Goal: Information Seeking & Learning: Learn about a topic

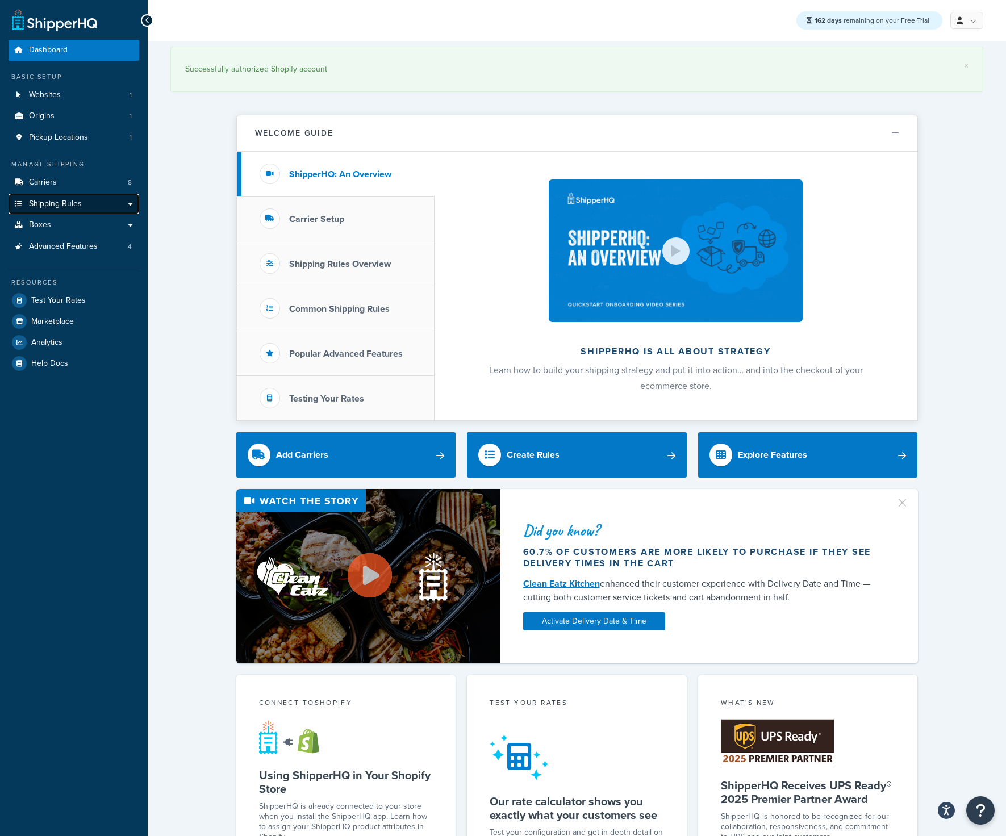
click at [81, 200] on link "Shipping Rules" at bounding box center [74, 204] width 131 height 21
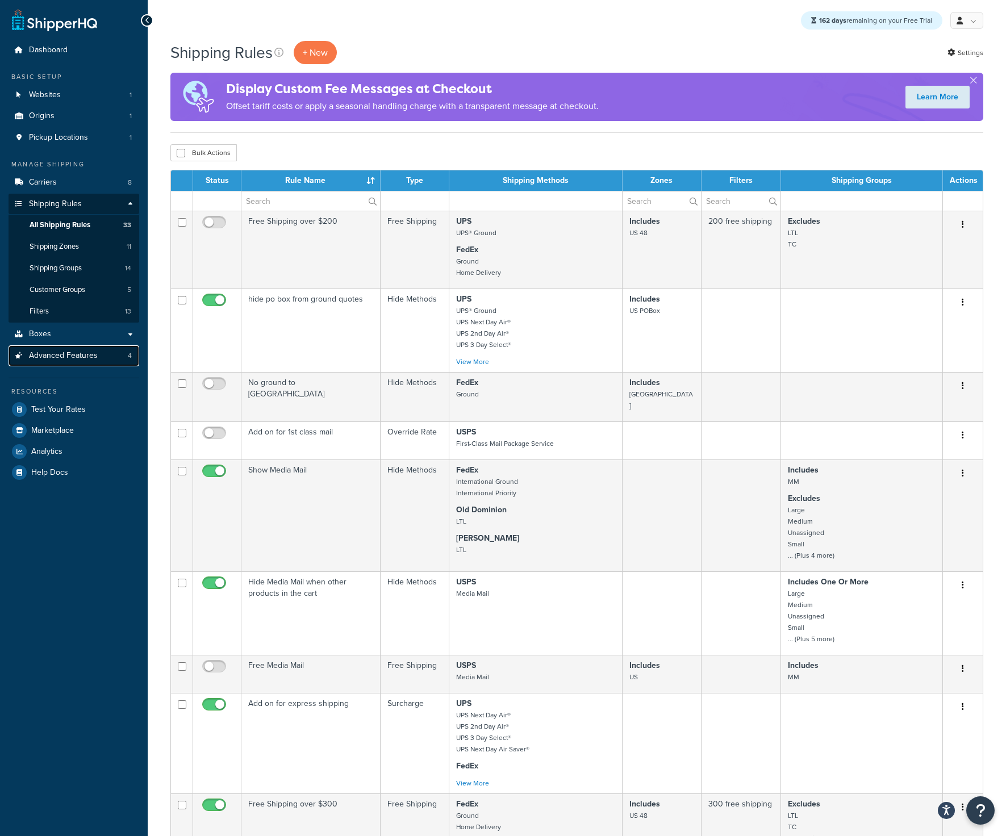
click at [74, 355] on span "Advanced Features" at bounding box center [63, 356] width 69 height 10
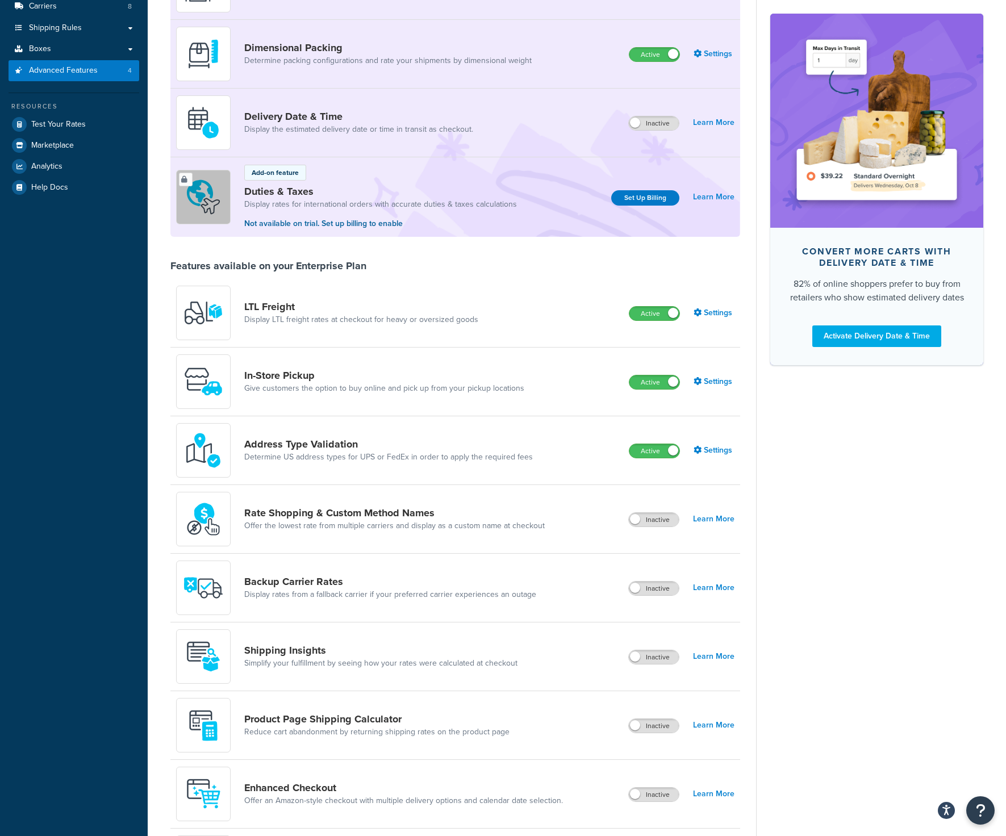
scroll to position [193, 0]
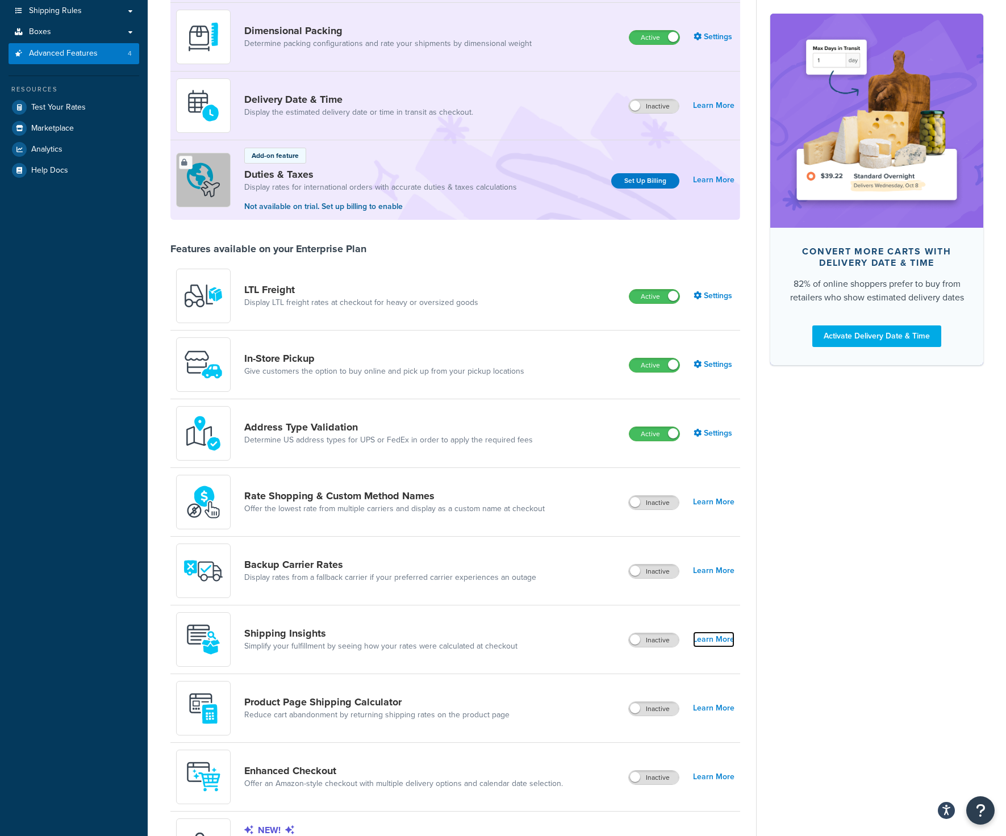
click at [703, 638] on link "Learn More" at bounding box center [713, 640] width 41 height 16
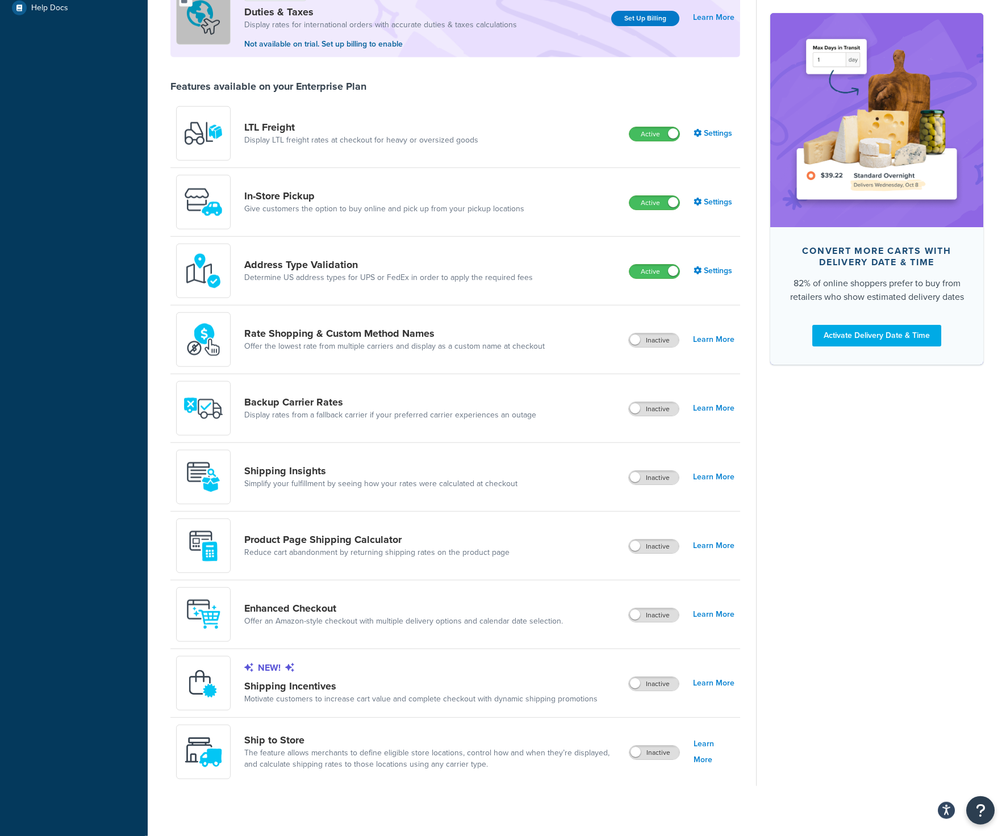
scroll to position [364, 0]
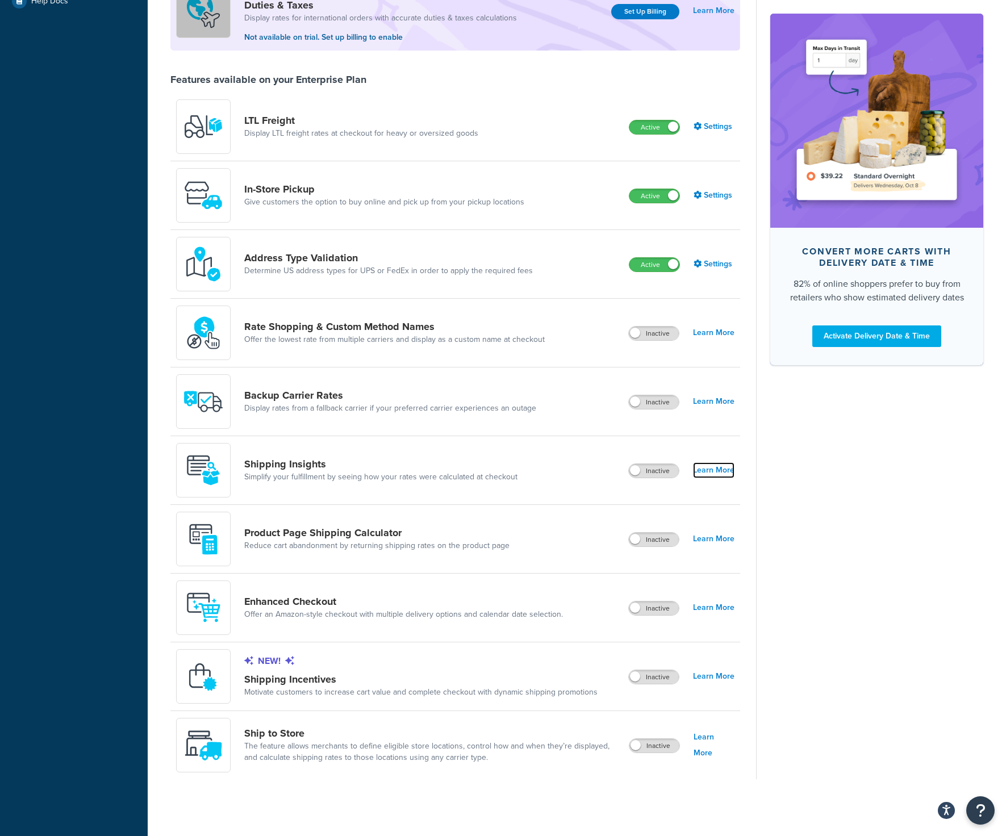
click at [703, 471] on link "Learn More" at bounding box center [713, 470] width 41 height 16
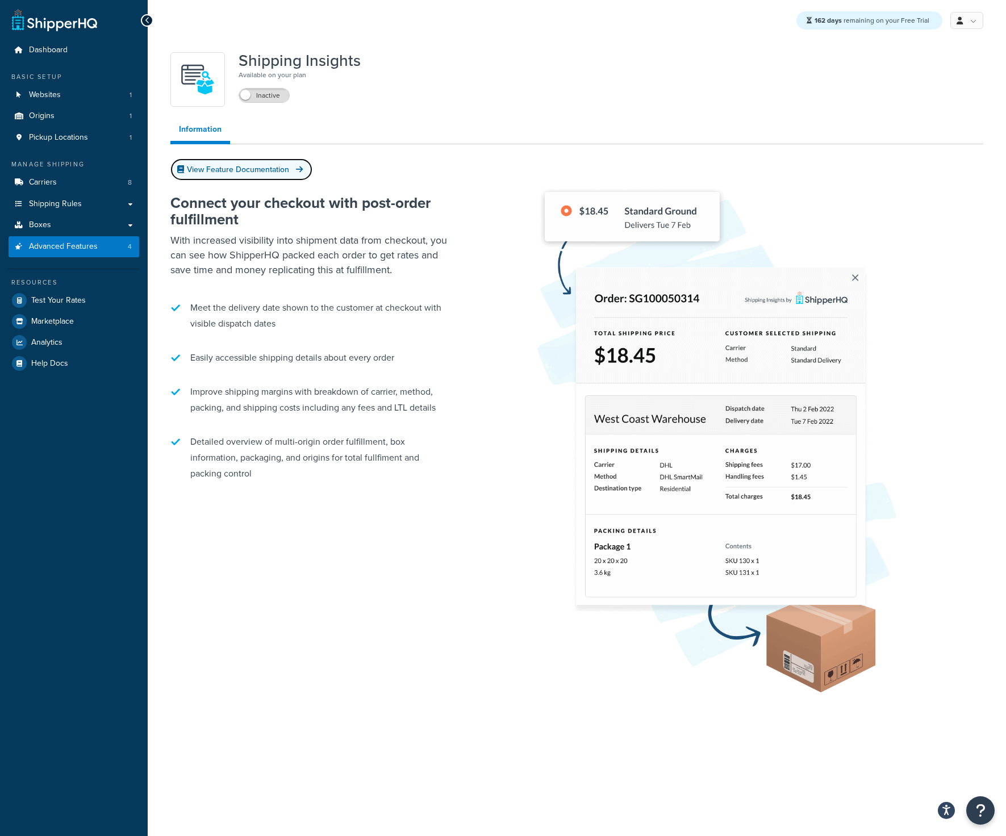
click at [273, 173] on link "View Feature Documentation" at bounding box center [241, 169] width 142 height 22
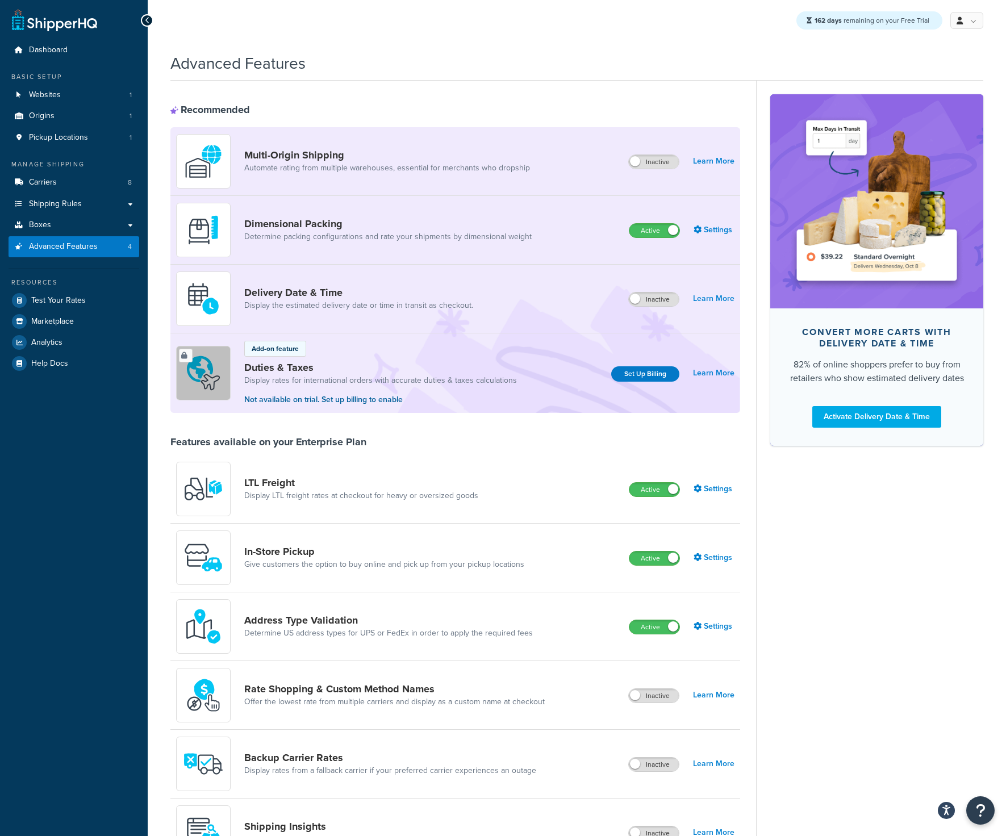
scroll to position [364, 0]
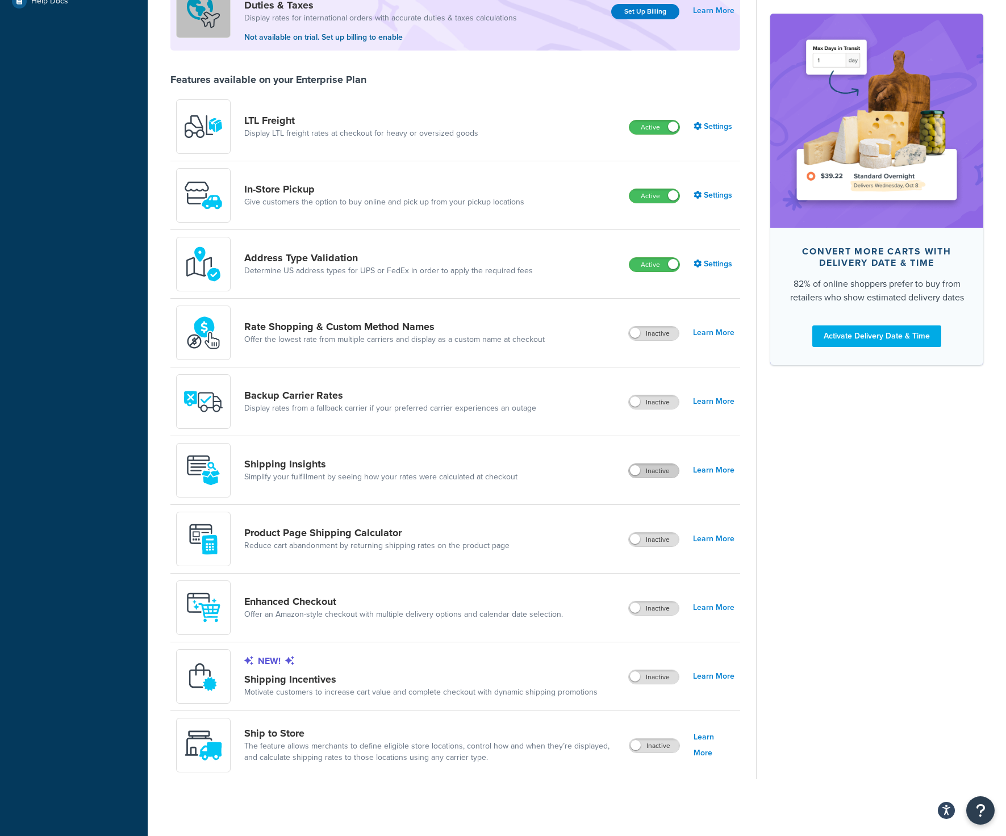
click at [672, 472] on label "Inactive" at bounding box center [654, 471] width 50 height 14
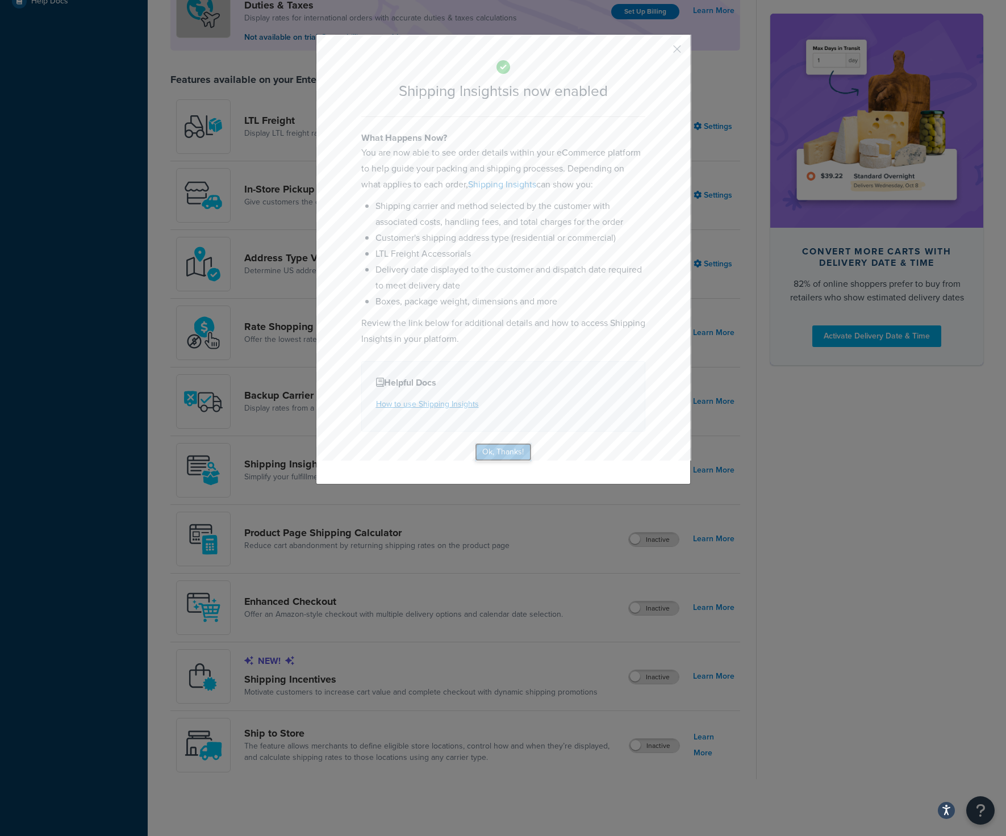
click at [519, 453] on button "Ok, Thanks!" at bounding box center [503, 452] width 57 height 18
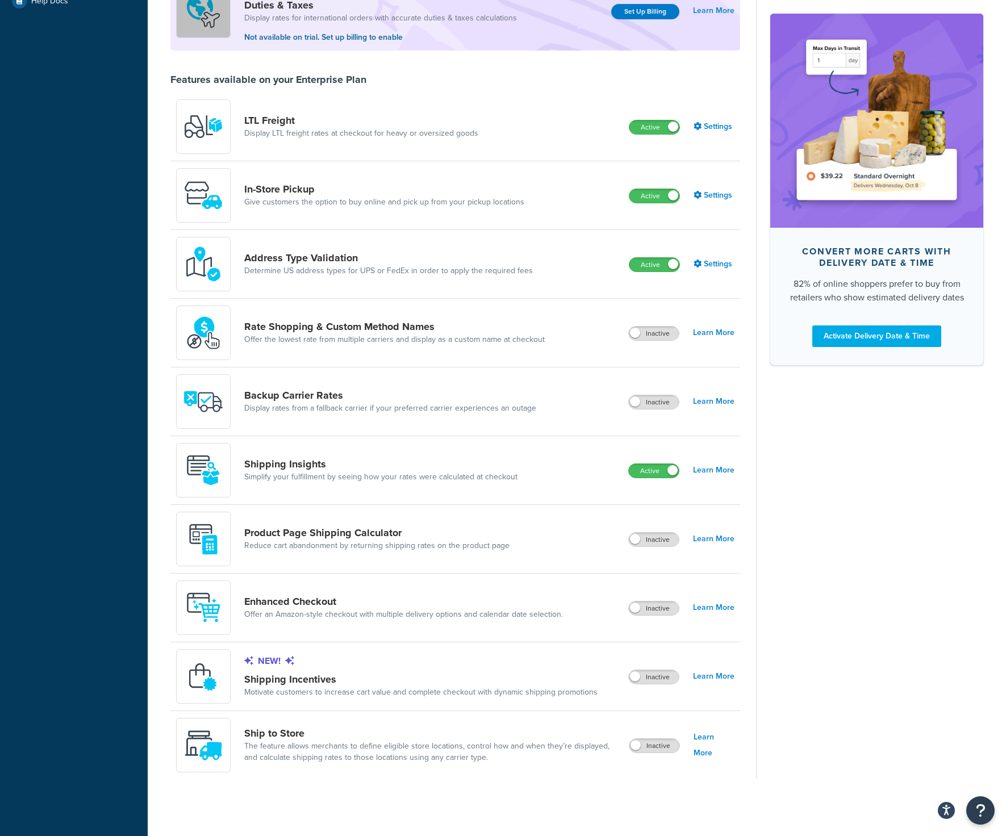
scroll to position [0, 0]
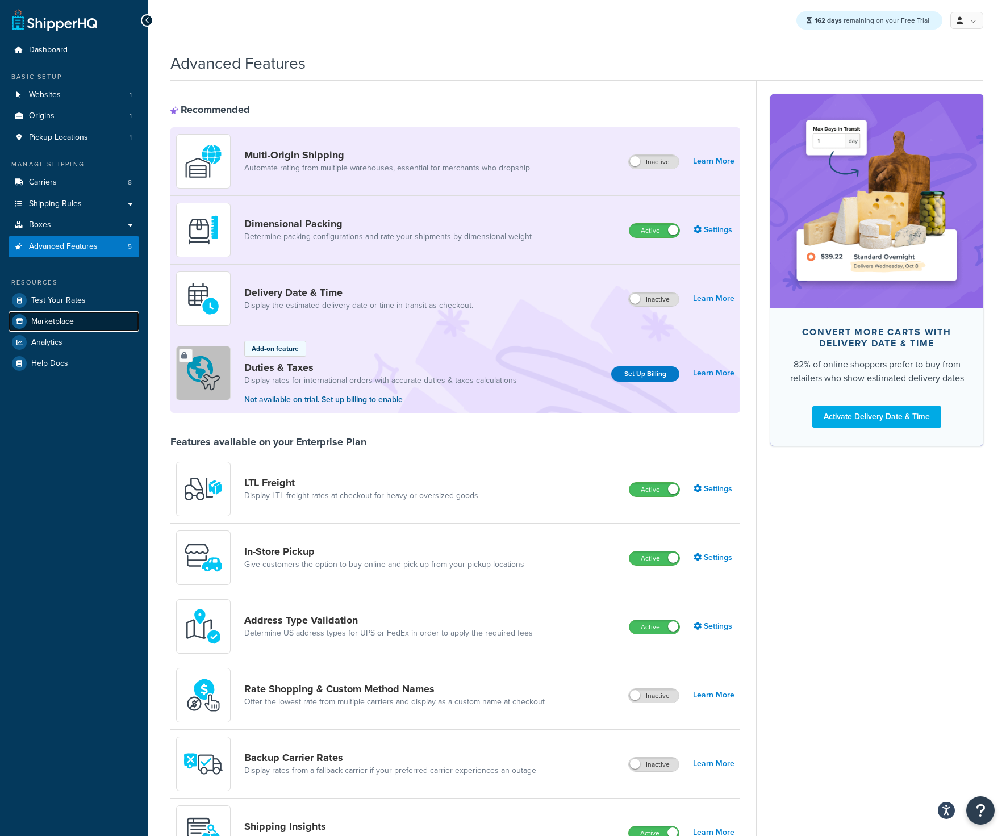
click at [76, 312] on link "Marketplace" at bounding box center [74, 321] width 131 height 20
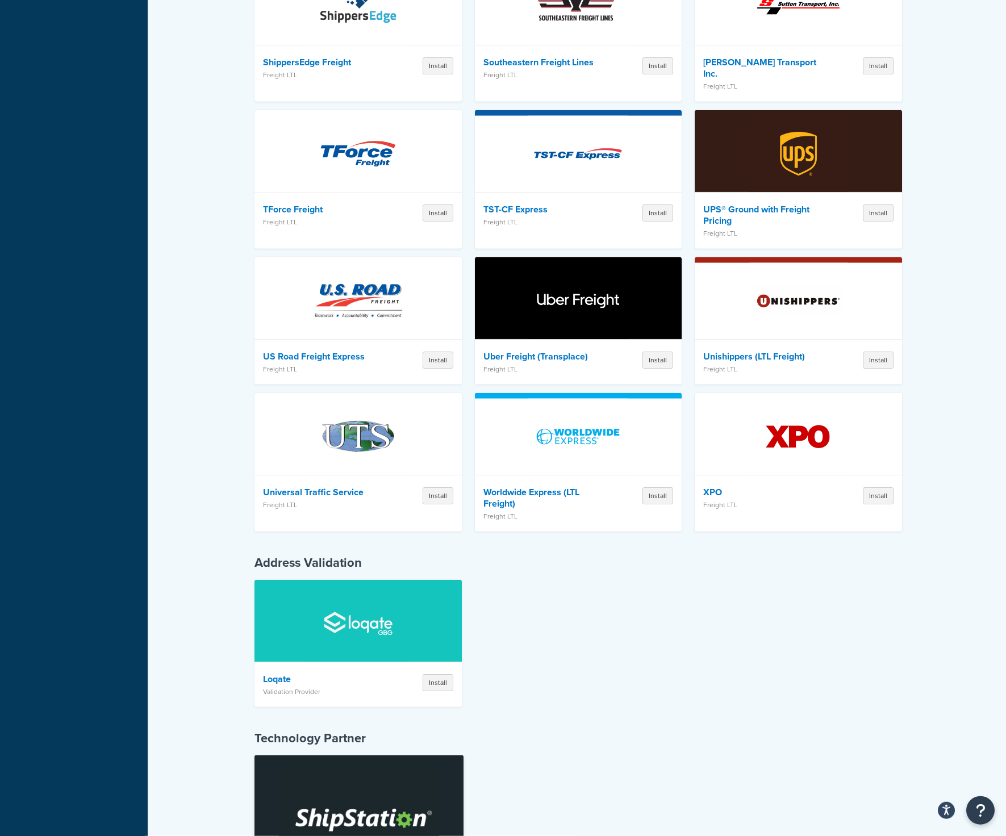
scroll to position [3121, 0]
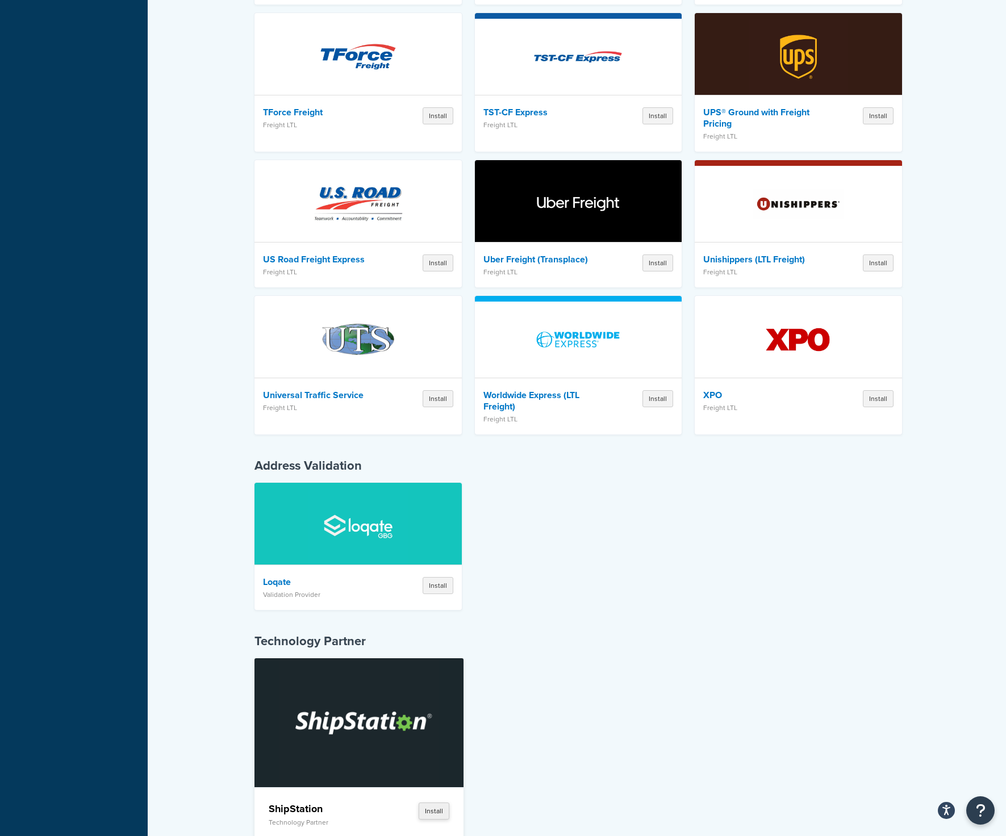
click at [441, 803] on button "Install" at bounding box center [434, 811] width 31 height 17
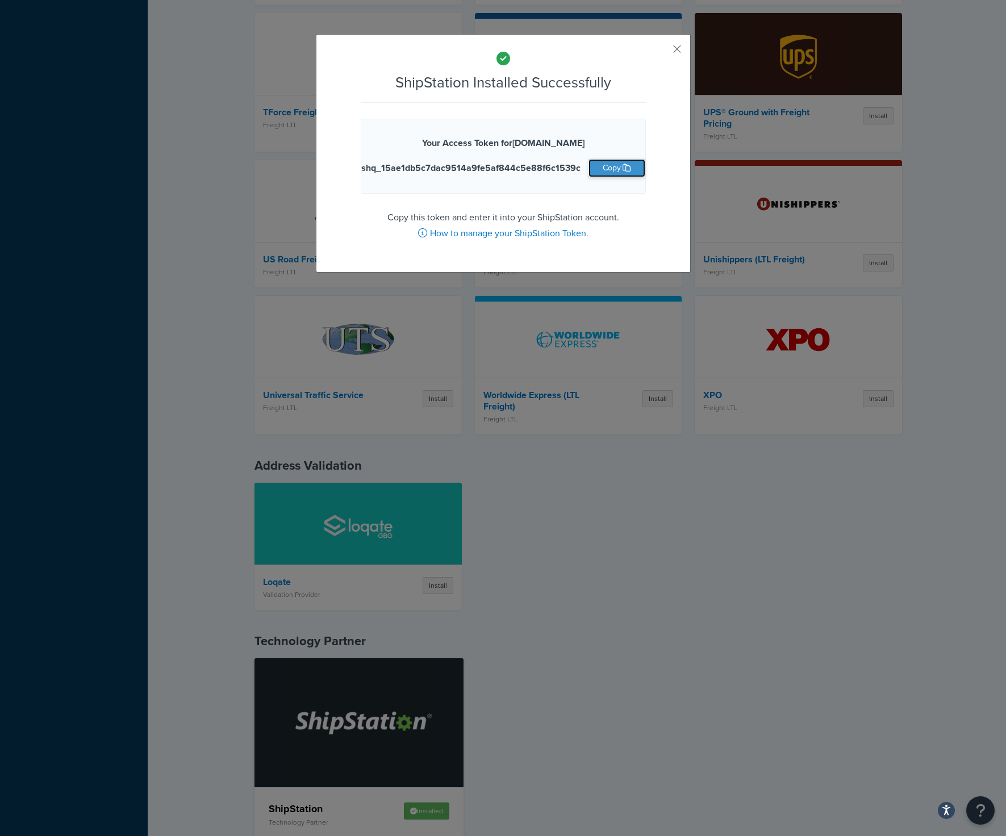
click at [604, 171] on button "Copy" at bounding box center [616, 168] width 57 height 18
click at [662, 53] on button "button" at bounding box center [660, 53] width 3 height 3
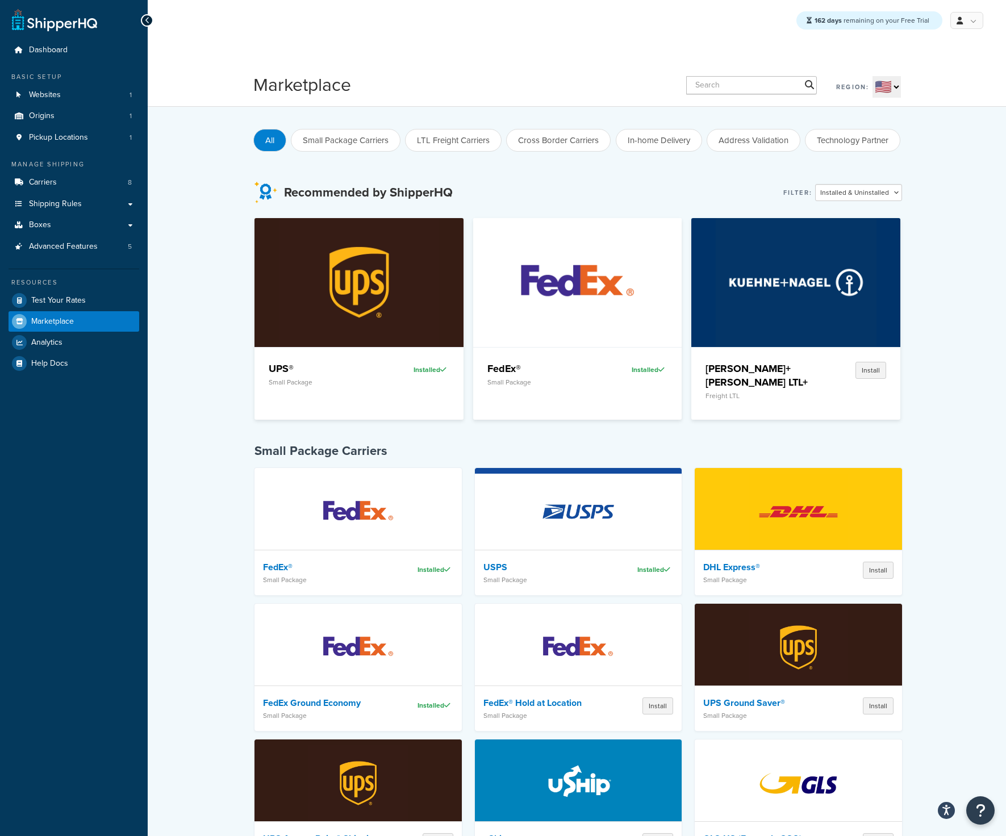
click at [93, 257] on ul "Dashboard Basic Setup Websites 1 Origins 1 Pickup Locations 1 Manage Shipping C…" at bounding box center [74, 207] width 131 height 334
click at [90, 249] on span "Advanced Features" at bounding box center [63, 247] width 69 height 10
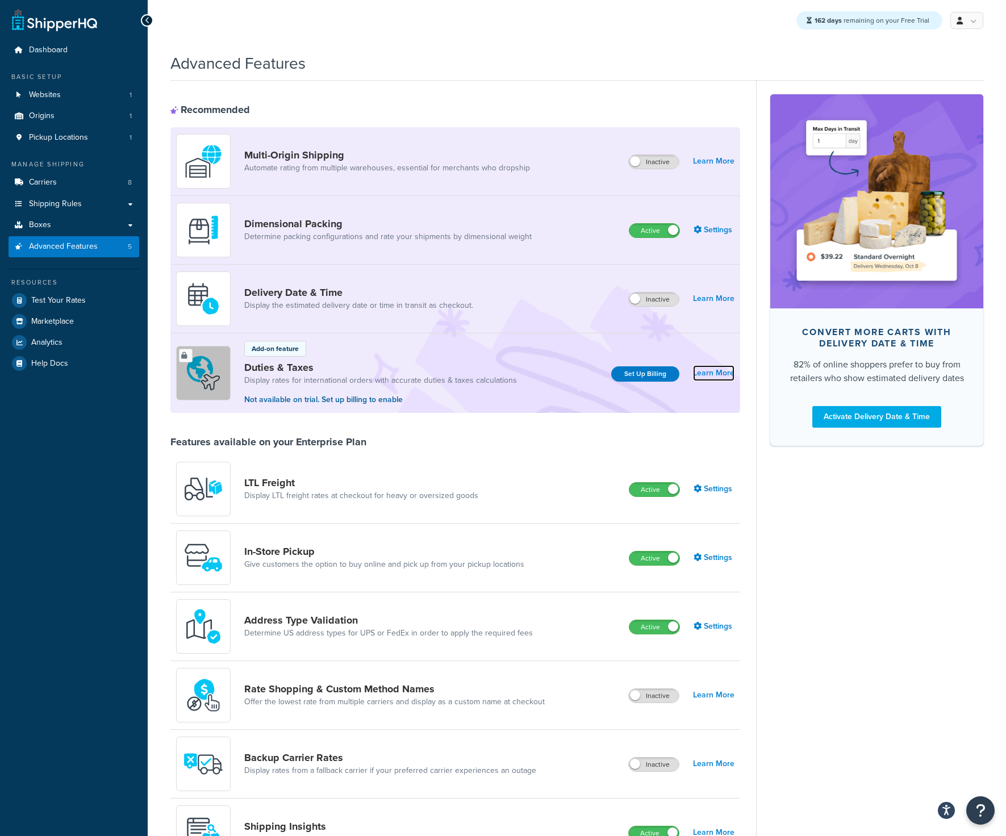
click at [725, 375] on link "Learn More" at bounding box center [713, 373] width 41 height 16
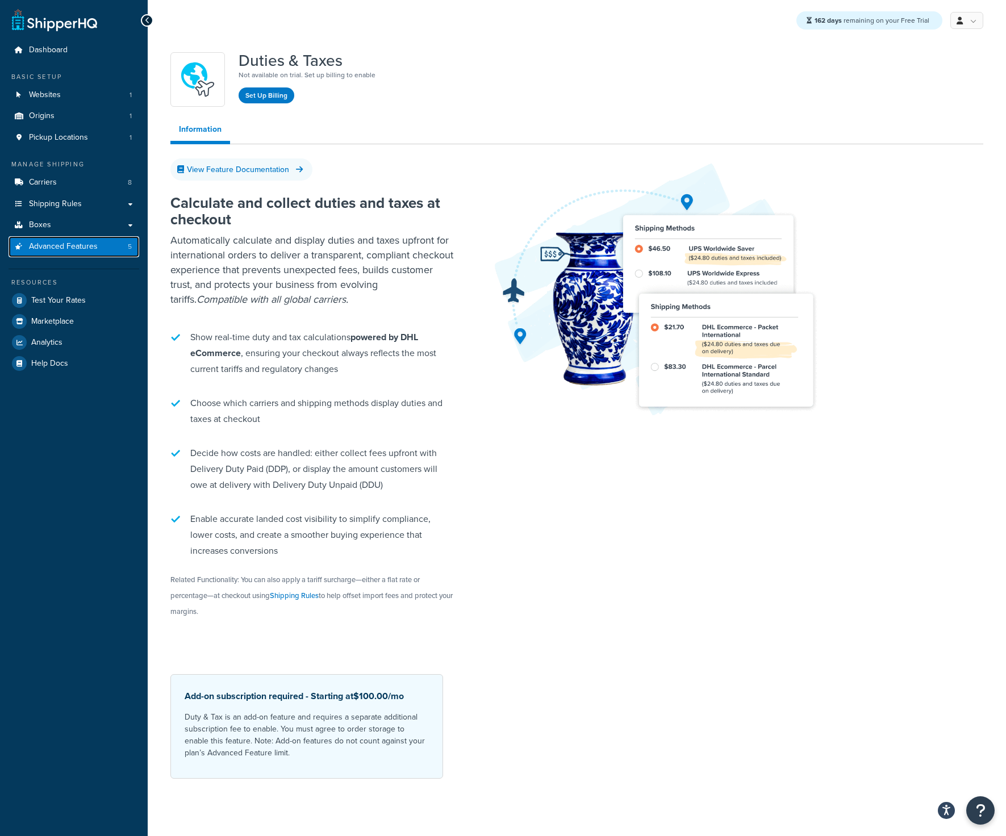
click at [70, 247] on span "Advanced Features" at bounding box center [63, 247] width 69 height 10
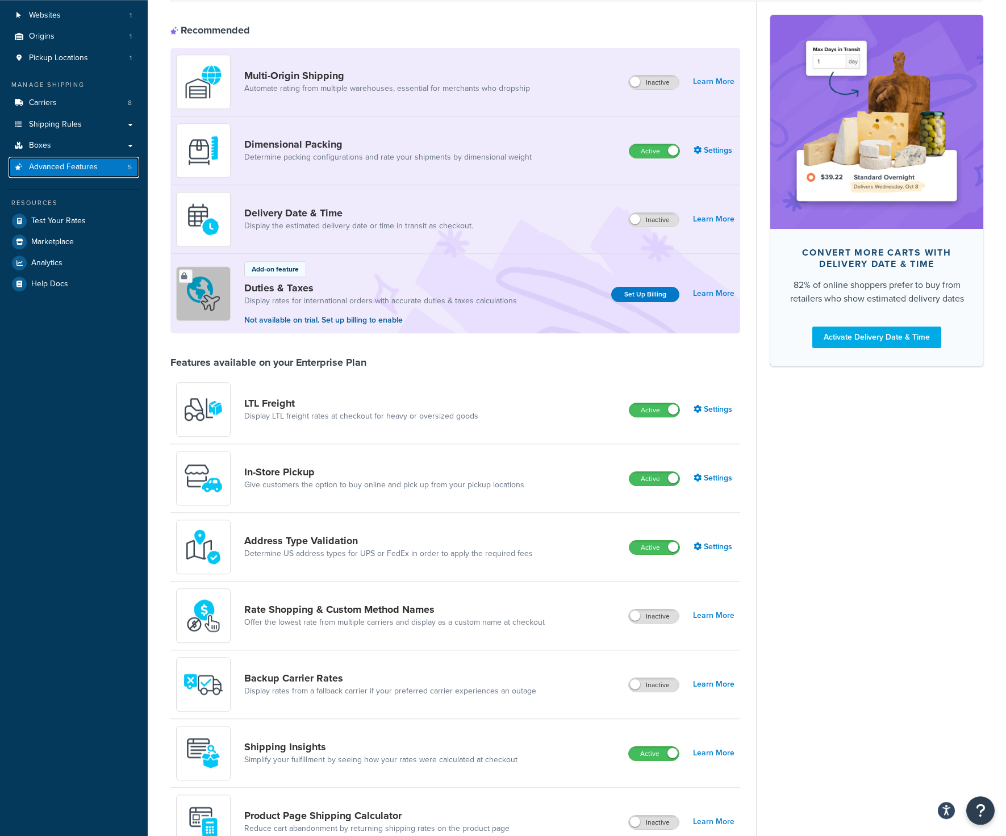
scroll to position [97, 0]
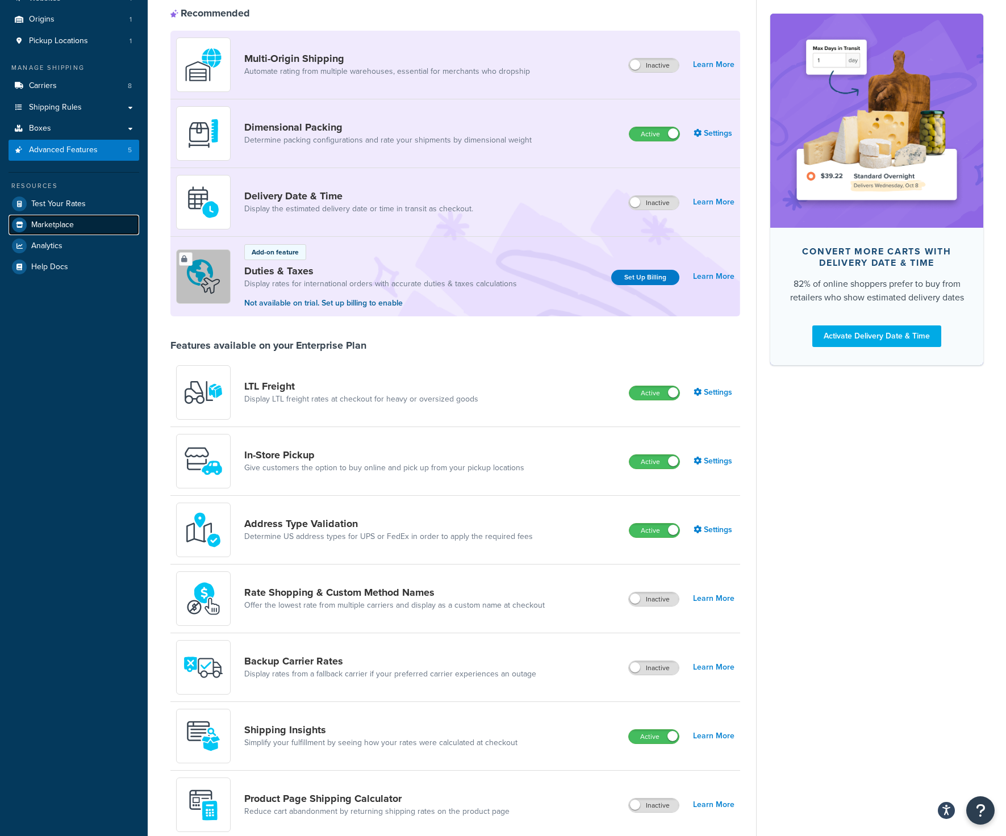
click at [57, 221] on span "Marketplace" at bounding box center [52, 225] width 43 height 10
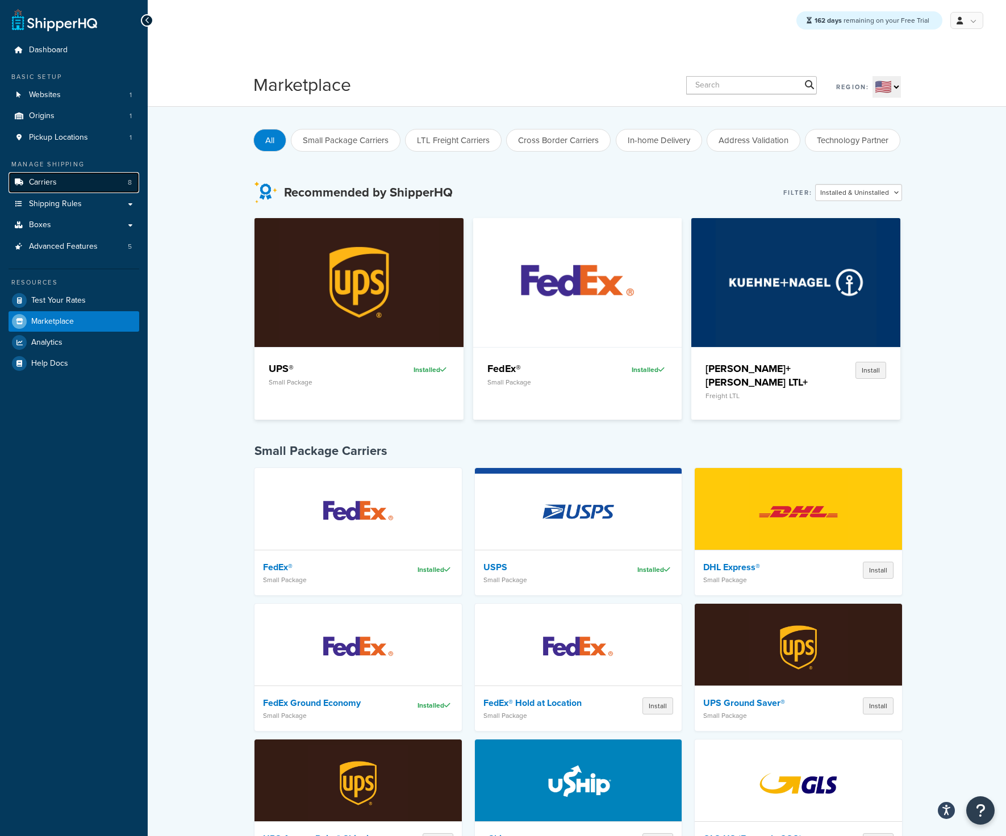
click at [73, 186] on link "Carriers 8" at bounding box center [74, 182] width 131 height 21
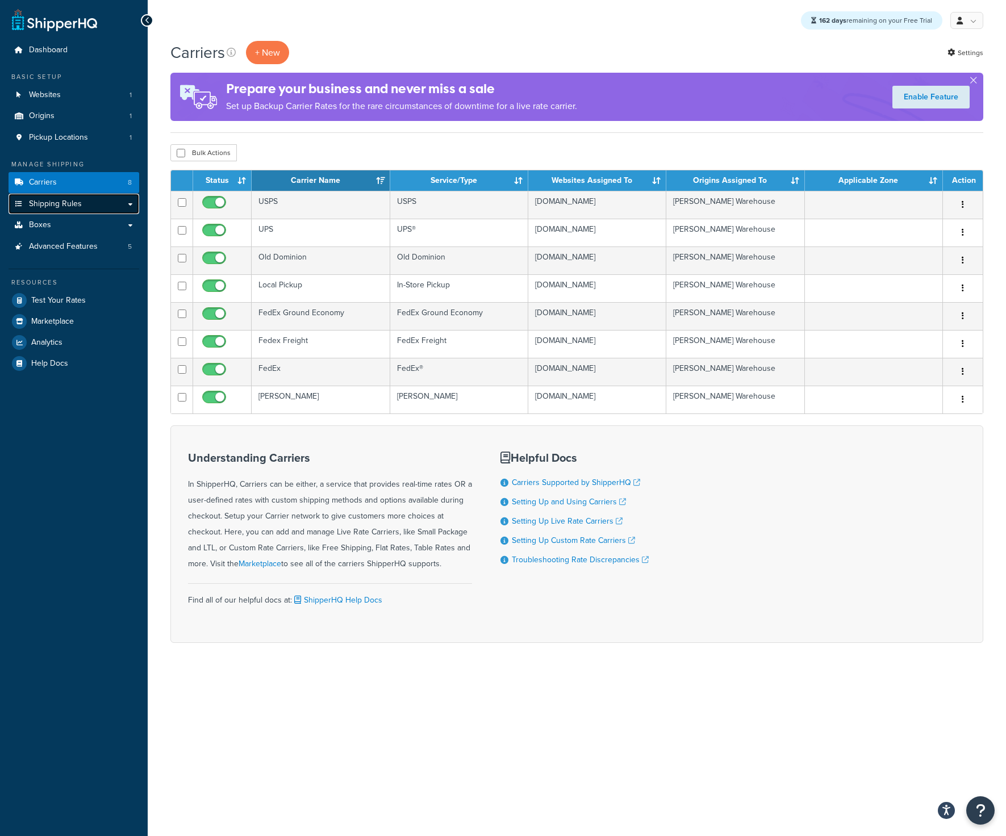
click at [72, 209] on span "Shipping Rules" at bounding box center [55, 204] width 53 height 10
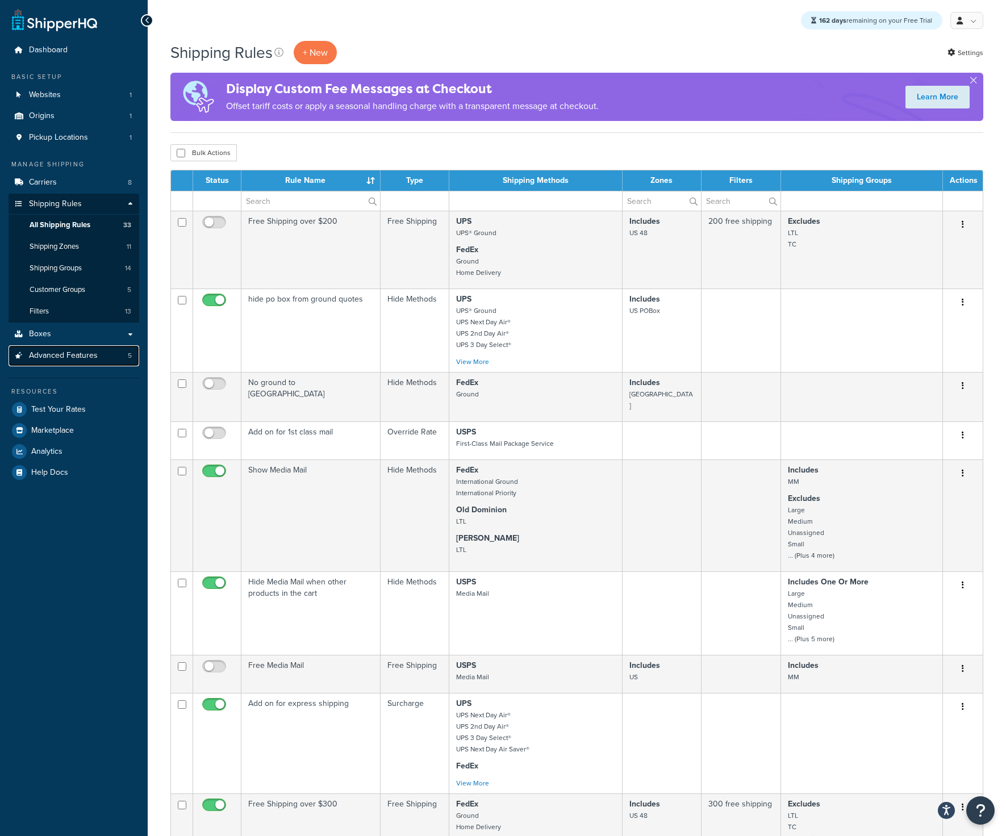
click at [75, 360] on span "Advanced Features" at bounding box center [63, 356] width 69 height 10
